Goal: Information Seeking & Learning: Learn about a topic

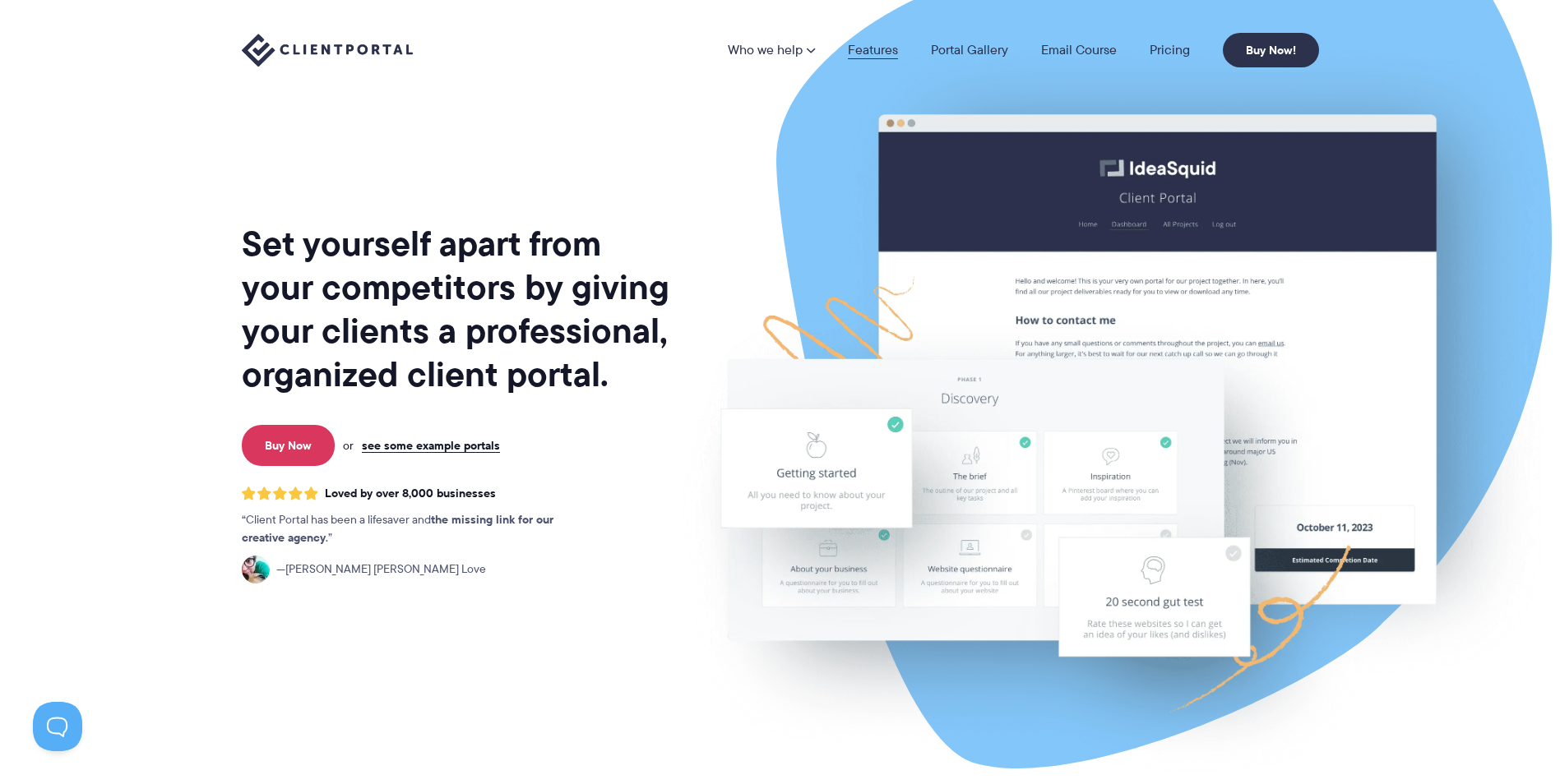
click at [875, 53] on link "Features" at bounding box center [873, 50] width 50 height 14
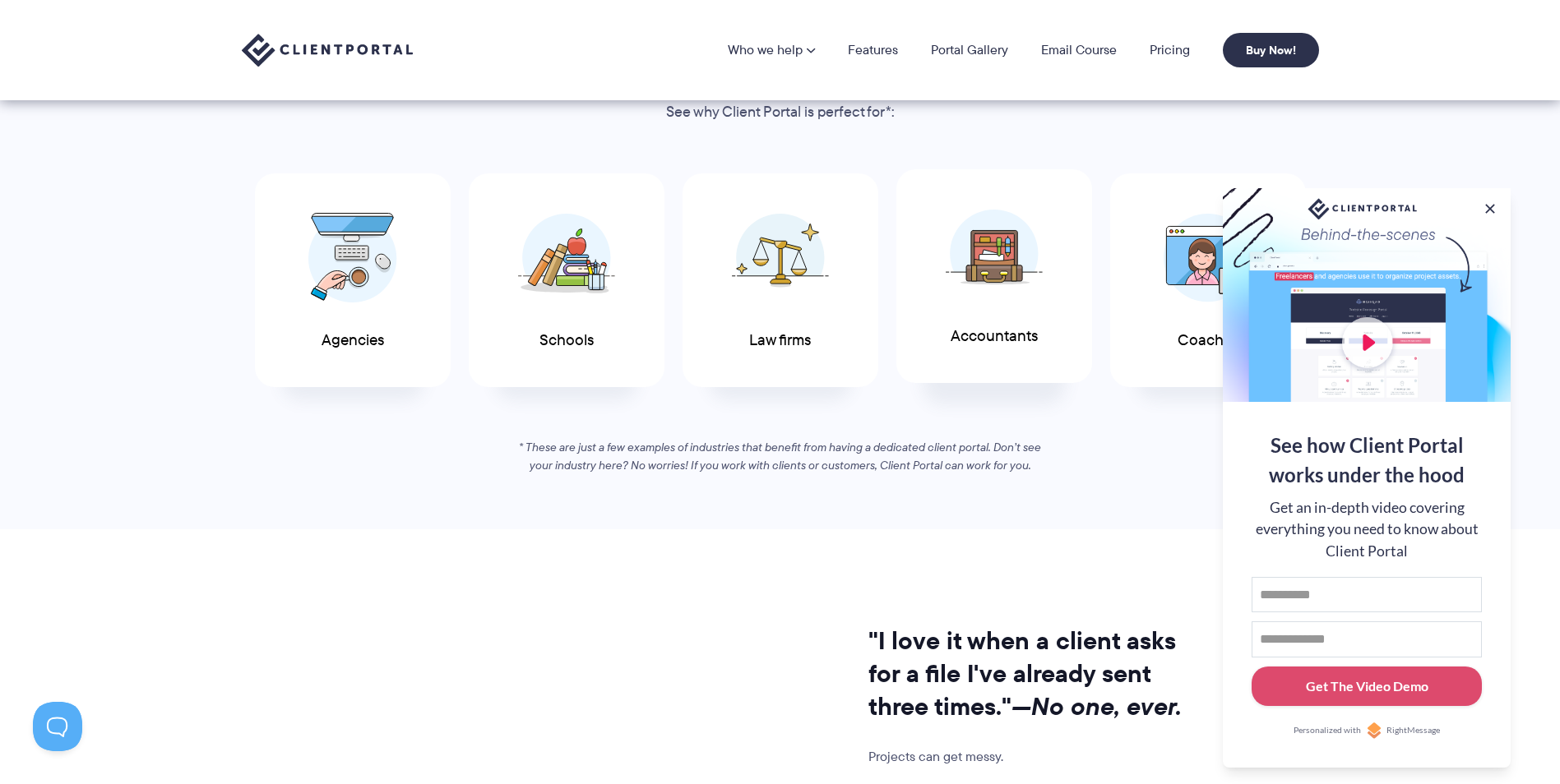
scroll to position [822, 0]
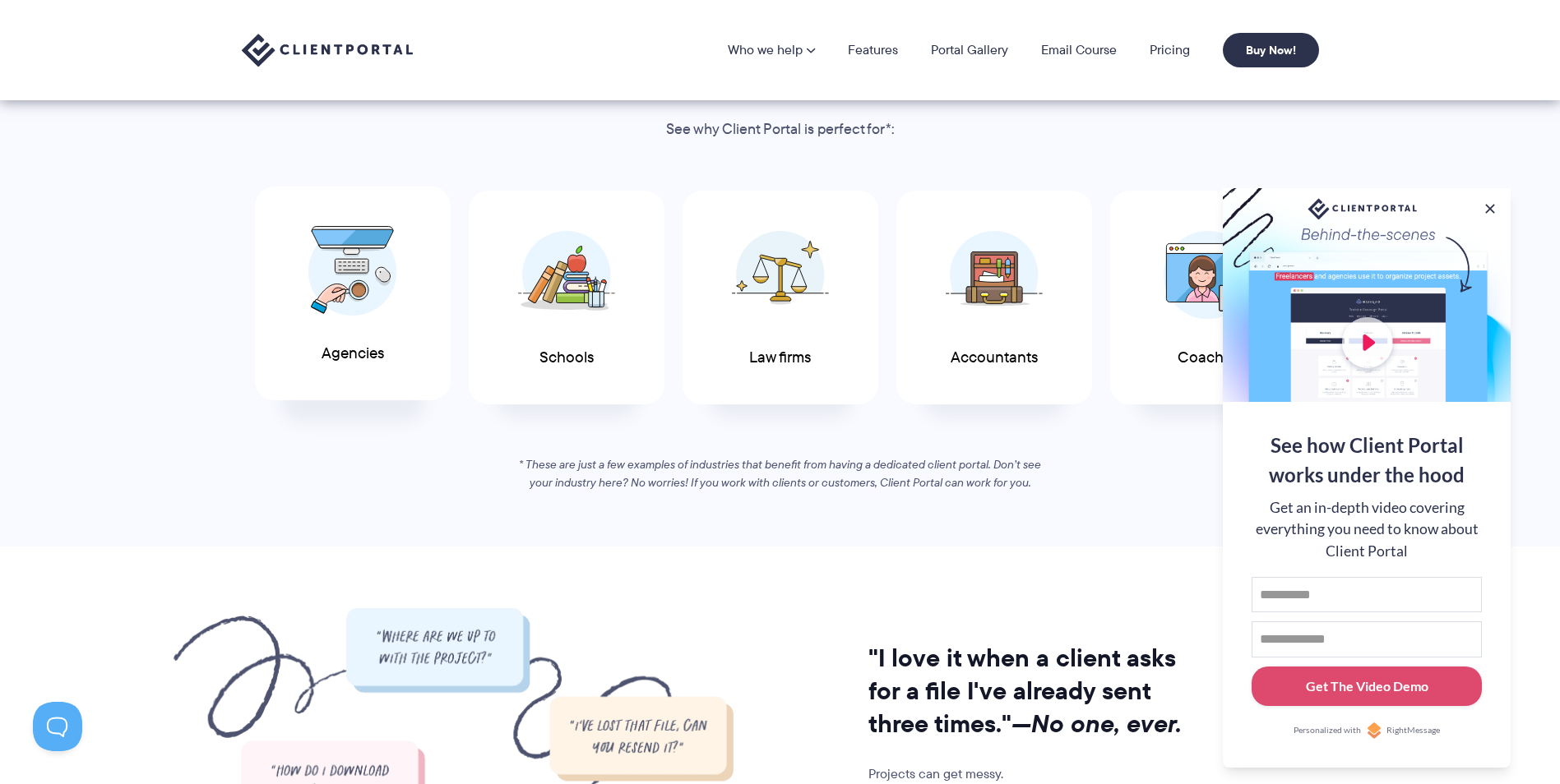
click at [344, 264] on img at bounding box center [353, 271] width 89 height 90
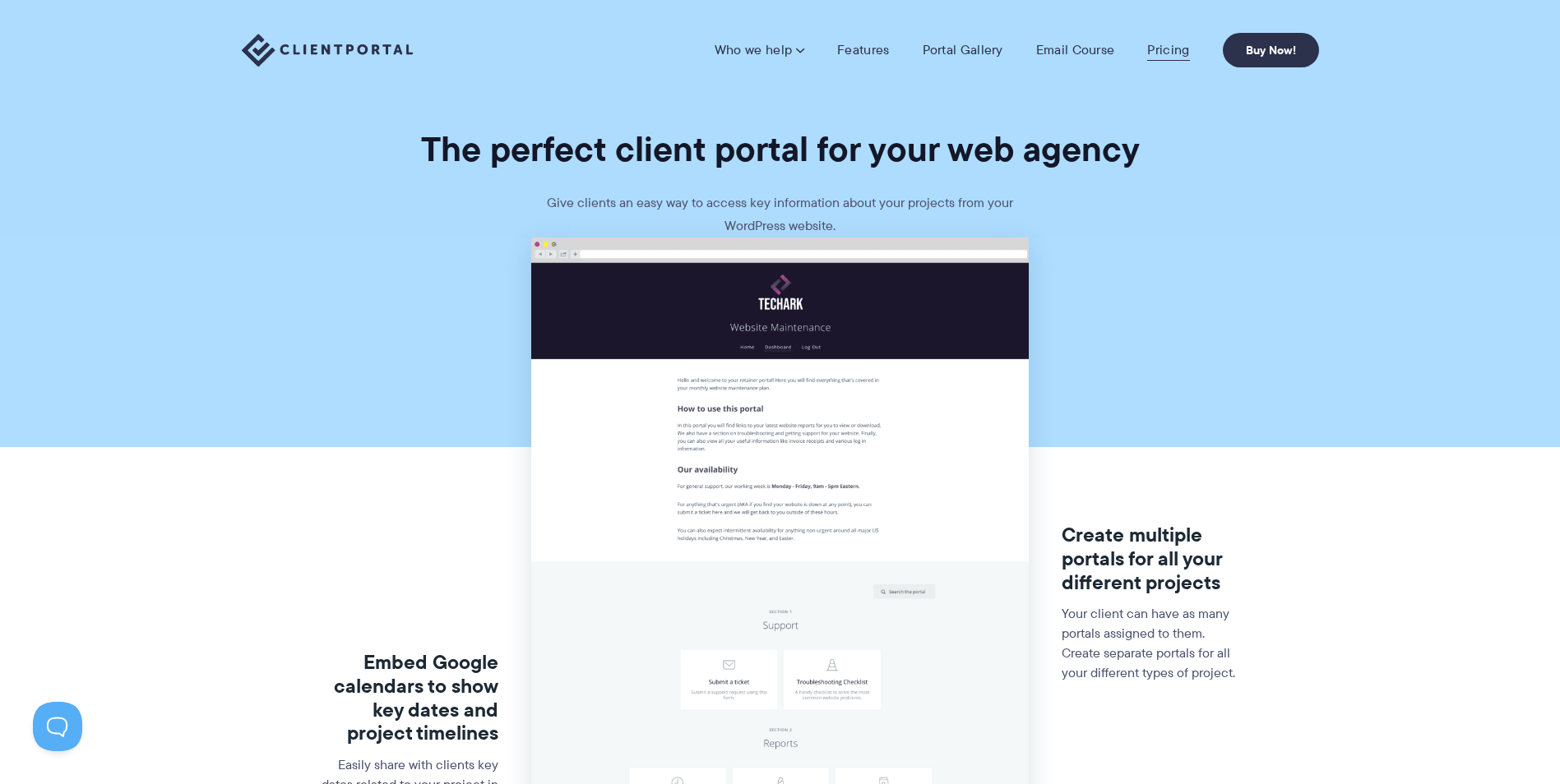
click at [1188, 51] on link "Pricing" at bounding box center [1168, 49] width 42 height 16
click at [1161, 46] on link "Pricing" at bounding box center [1168, 49] width 42 height 16
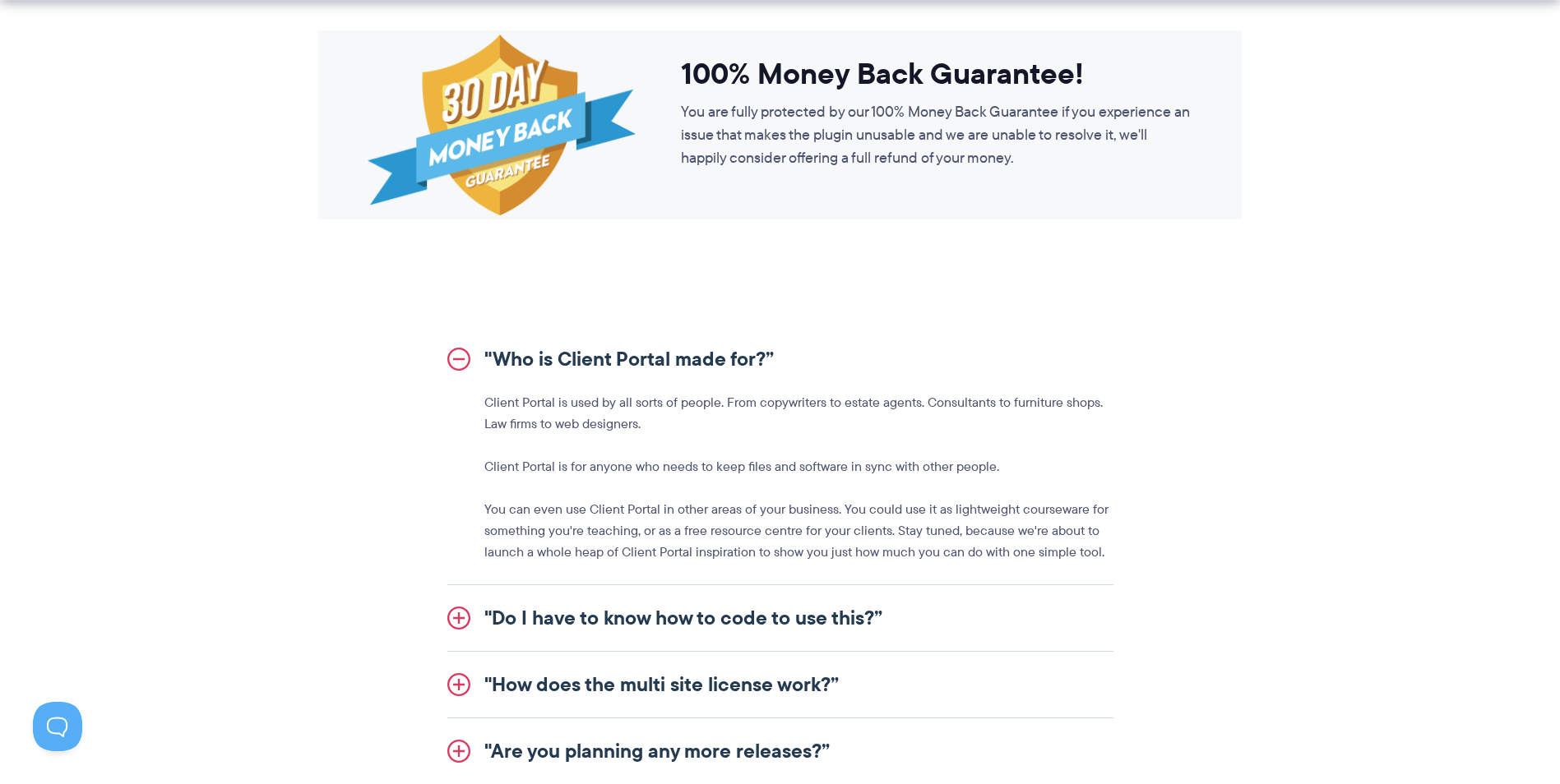
scroll to position [1644, 0]
